Goal: Find specific page/section: Find specific page/section

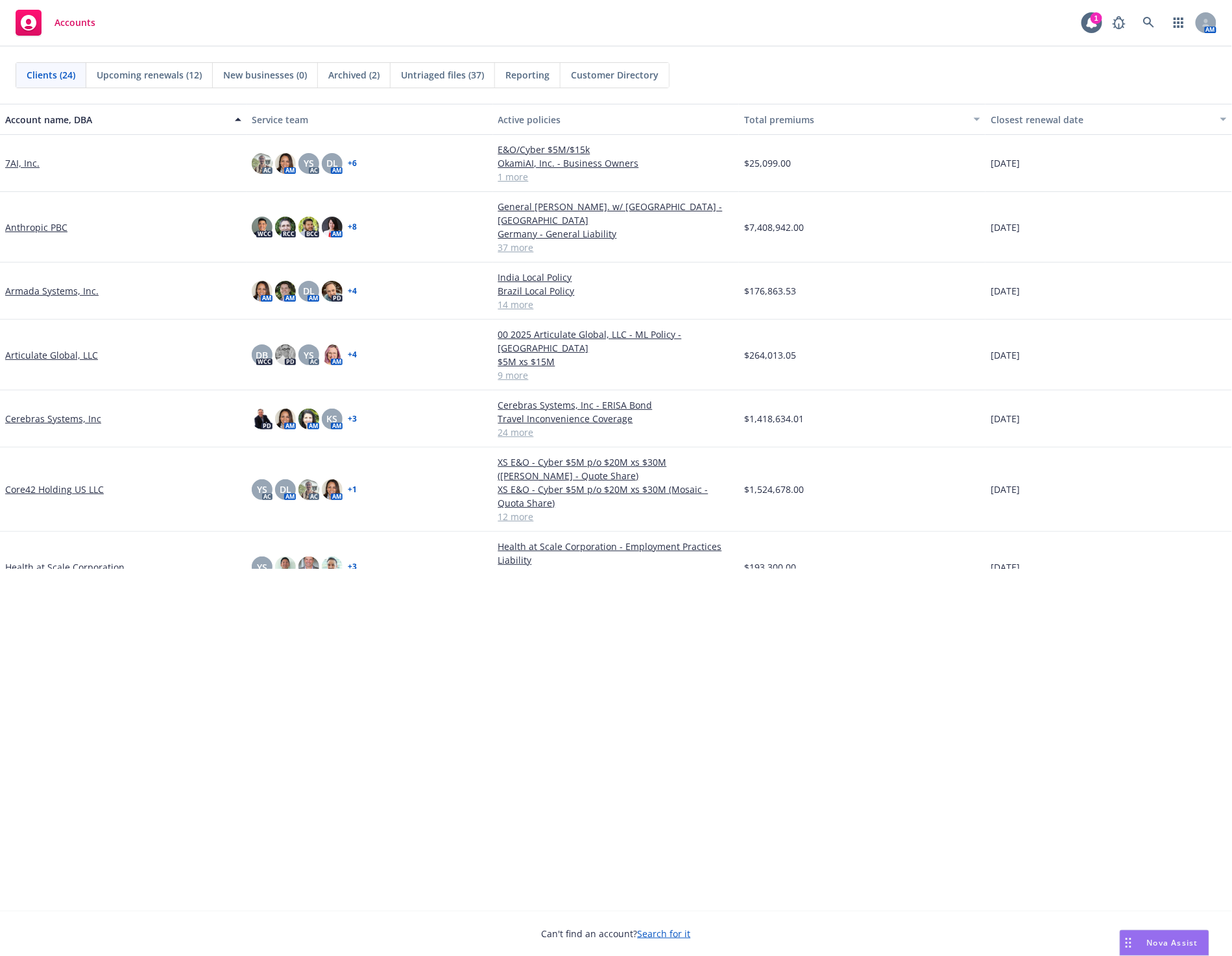
click at [1189, 613] on div "Nova Assist" at bounding box center [1163, 942] width 88 height 24
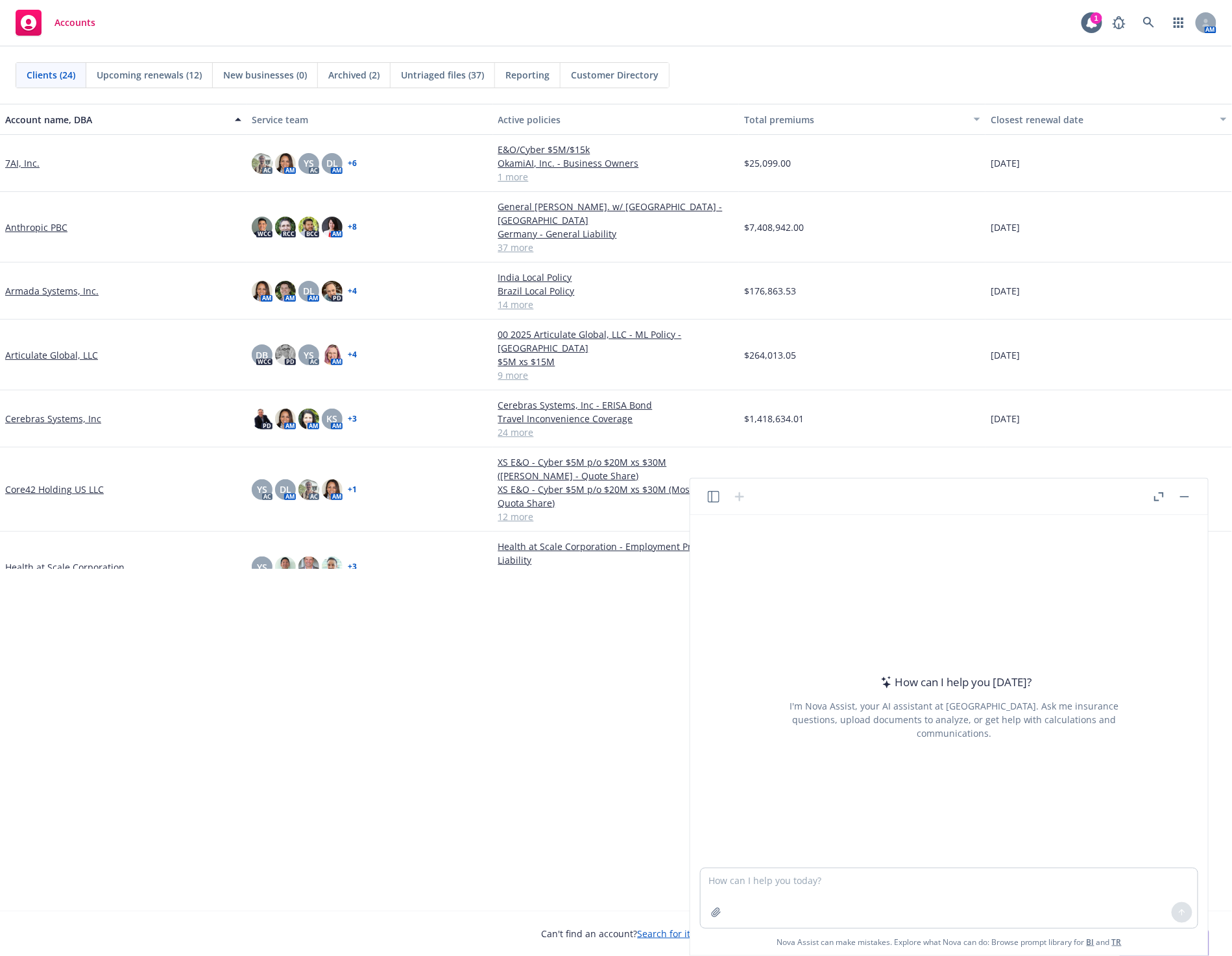
click at [710, 491] on icon "button" at bounding box center [714, 497] width 12 height 12
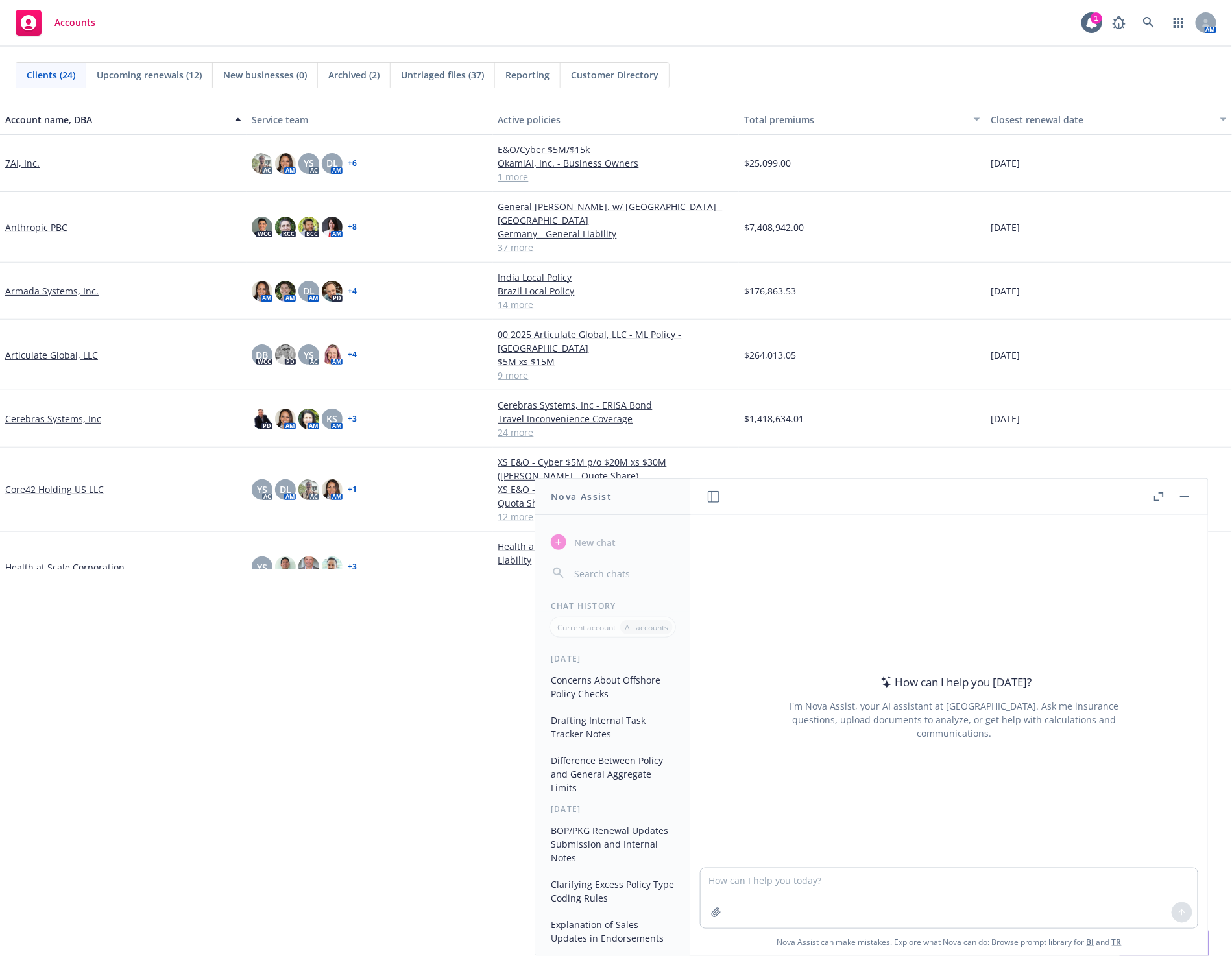
click at [1182, 492] on button "button" at bounding box center [1185, 497] width 15 height 15
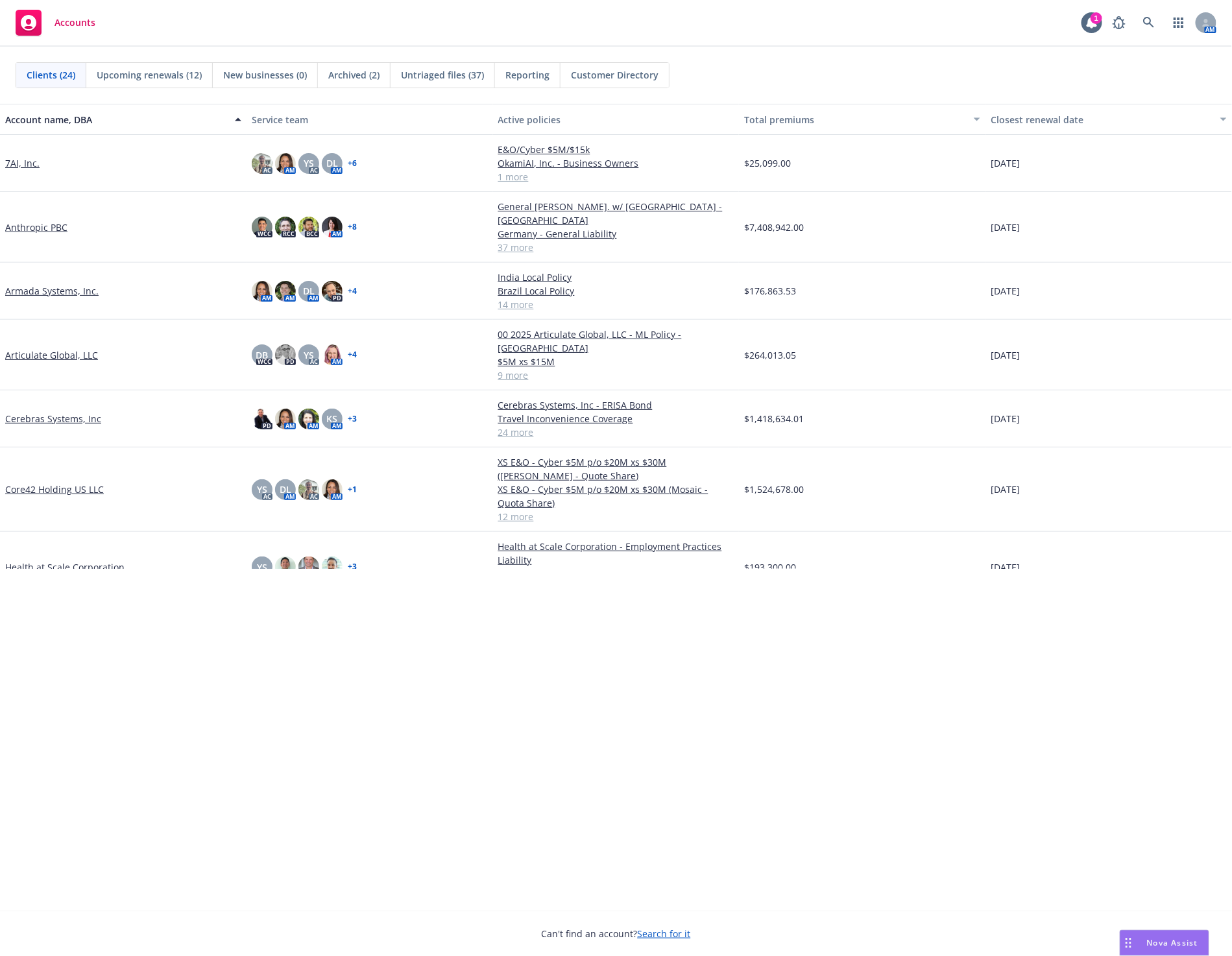
click at [61, 72] on span "Clients (24)" at bounding box center [50, 74] width 48 height 14
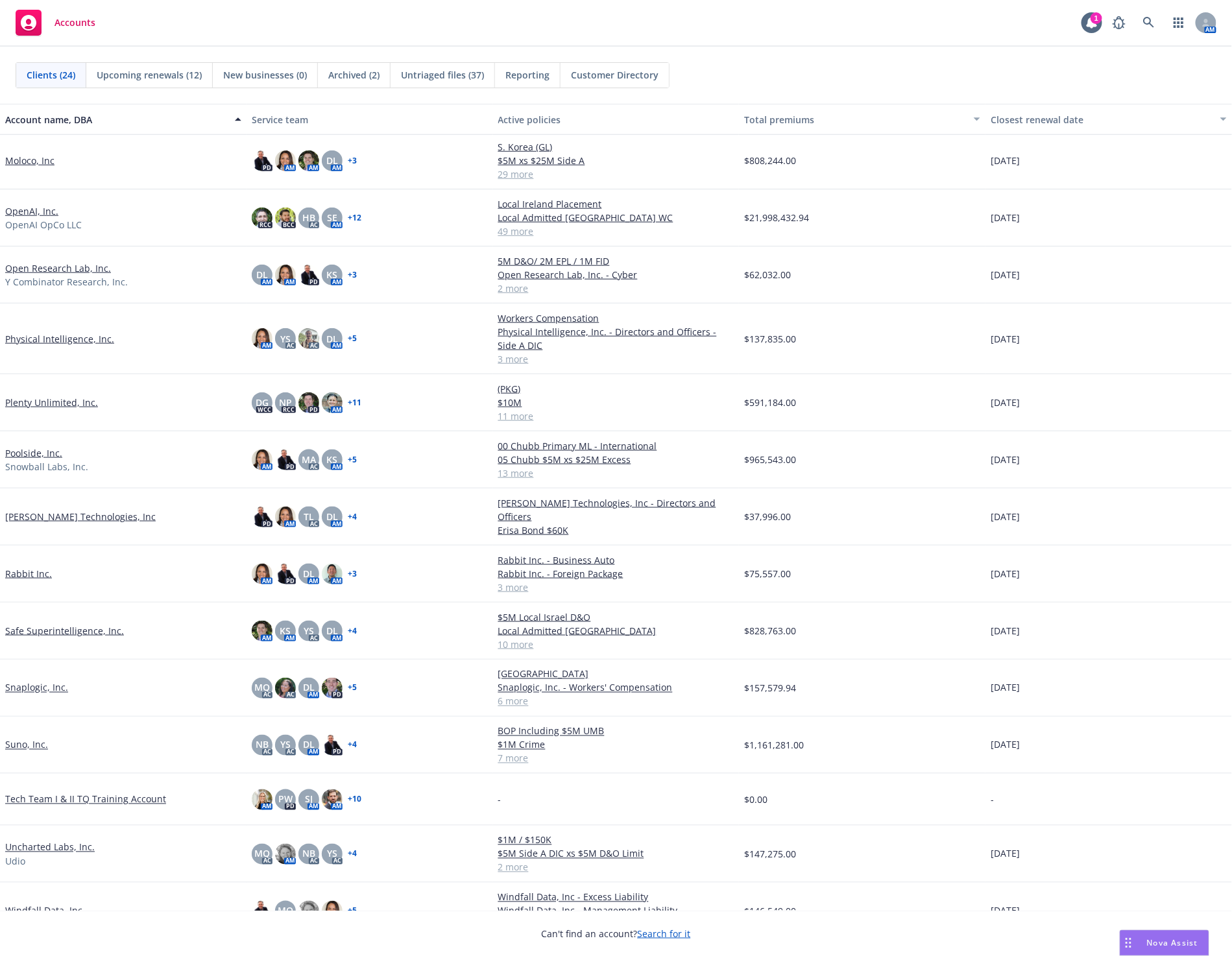
scroll to position [551, 0]
